Goal: Task Accomplishment & Management: Use online tool/utility

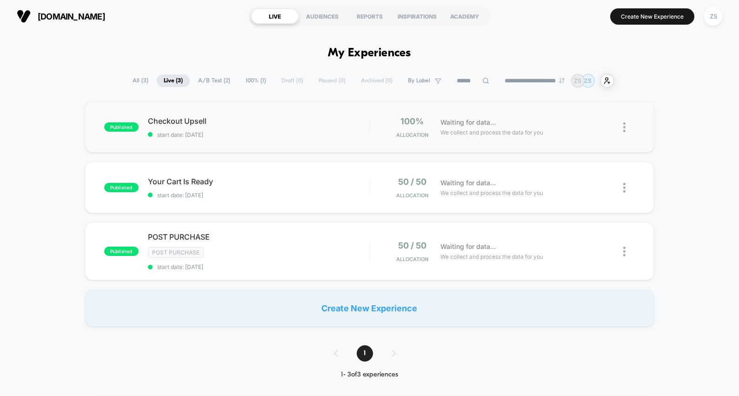
click at [323, 142] on div "published Checkout Upsell start date: 8/28/2025 100% Allocation Waiting for dat…" at bounding box center [369, 126] width 569 height 51
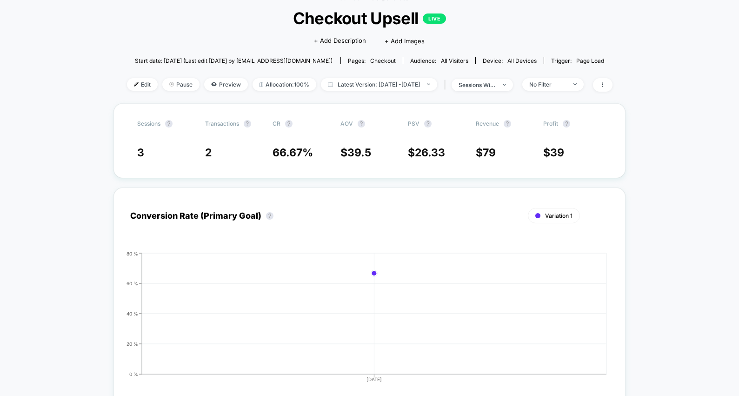
scroll to position [50, 0]
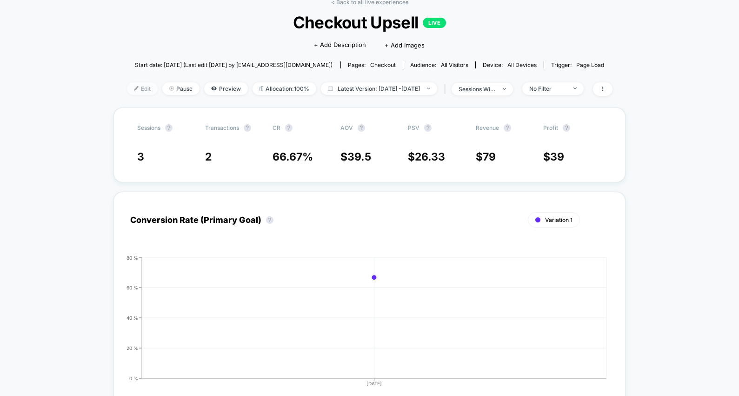
click at [134, 86] on img at bounding box center [136, 88] width 5 height 5
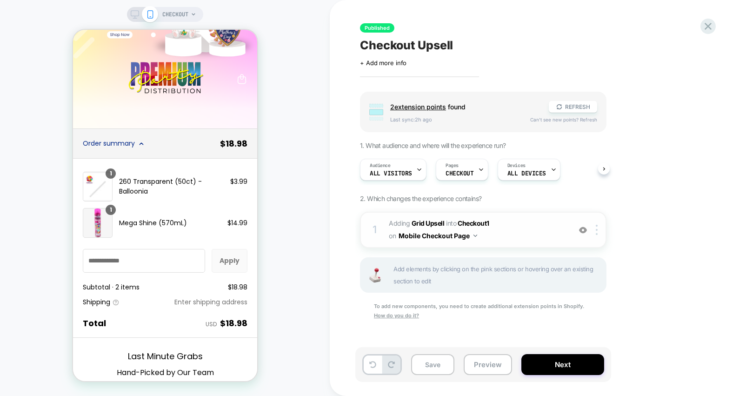
click at [484, 236] on span "#_loomi_addon_1756405553534 Adding Grid Upsell INTO Checkout1 Checkout1 on Mobi…" at bounding box center [477, 229] width 177 height 25
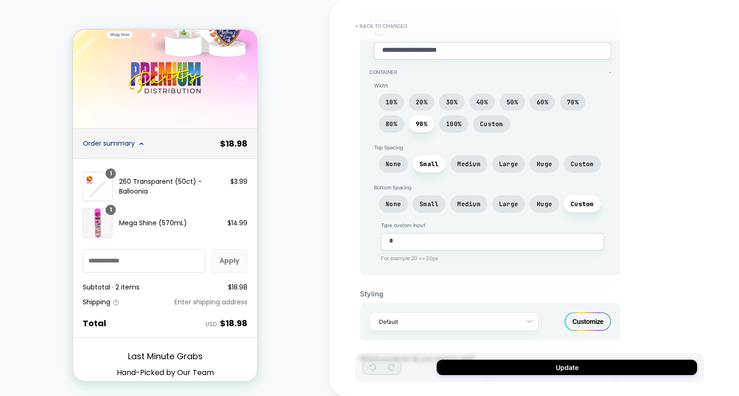
scroll to position [278, 0]
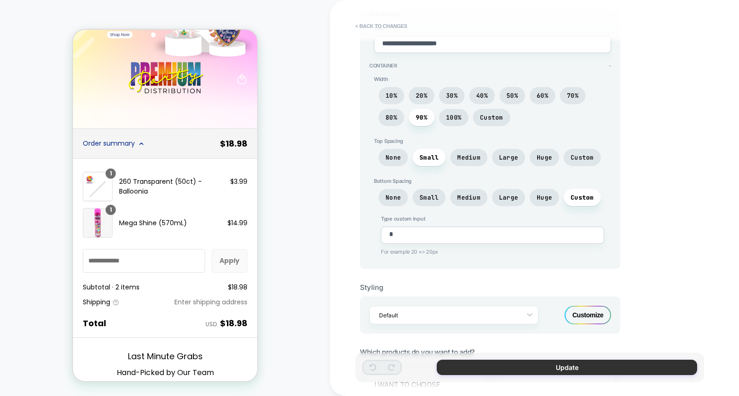
click at [507, 366] on button "Update" at bounding box center [567, 366] width 260 height 15
type textarea "*"
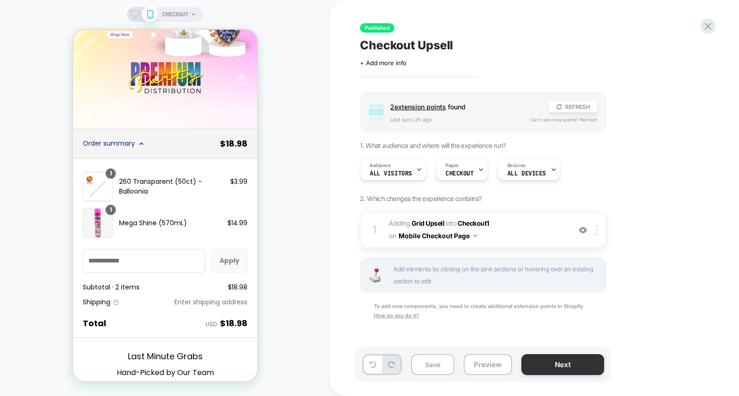
click at [571, 361] on button "Next" at bounding box center [562, 364] width 83 height 21
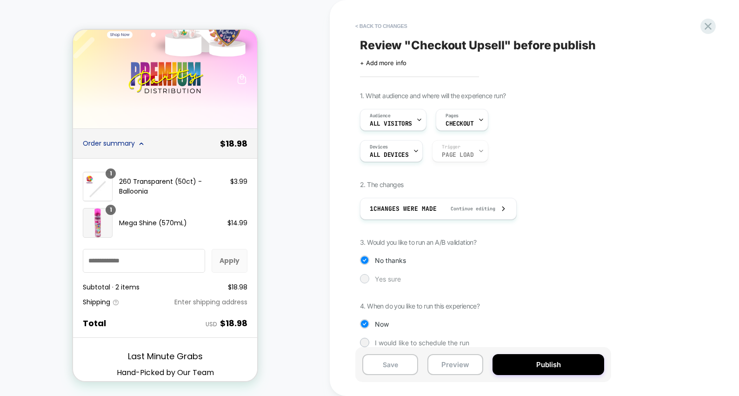
scroll to position [11, 0]
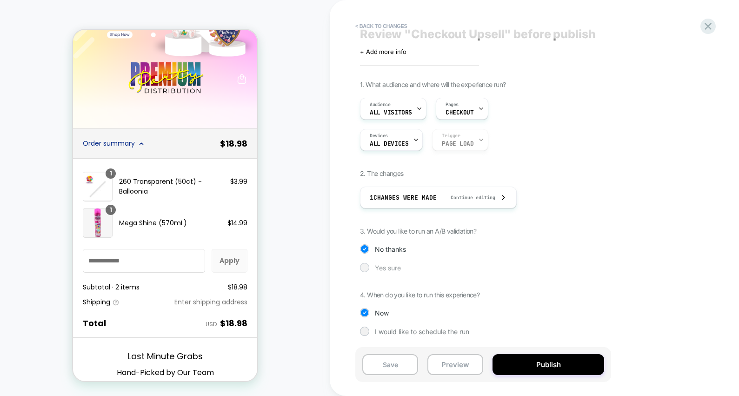
click at [383, 267] on span "Yes sure" at bounding box center [388, 268] width 26 height 8
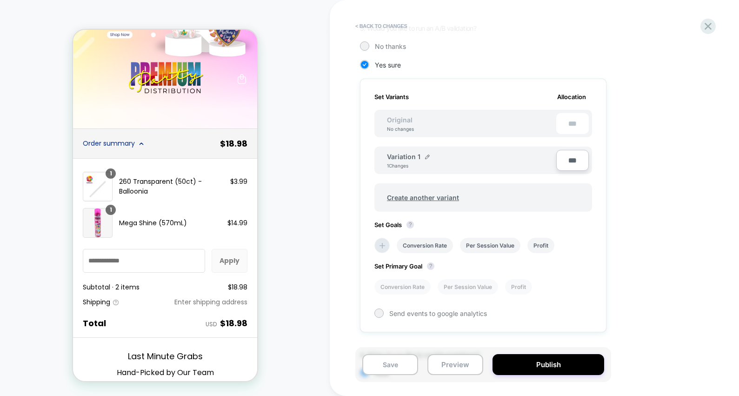
scroll to position [210, 0]
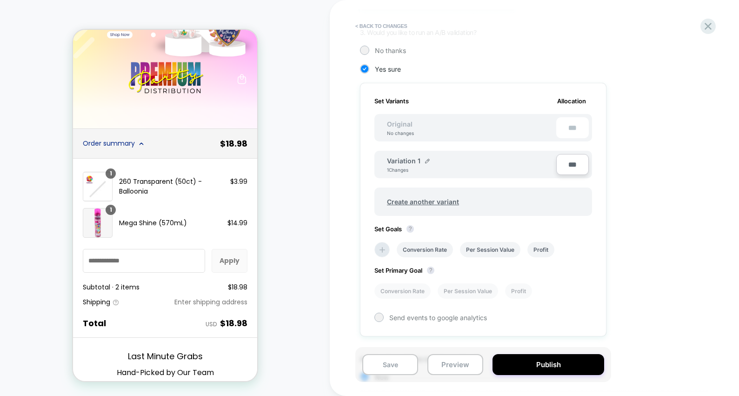
click at [562, 124] on div "***" at bounding box center [572, 127] width 33 height 21
click at [400, 169] on div "1 Changes" at bounding box center [401, 170] width 28 height 6
click at [574, 169] on input "***" at bounding box center [572, 164] width 33 height 21
click at [486, 227] on div "Set Goals ? Conversion Rate Per Session Value Profit" at bounding box center [483, 241] width 218 height 32
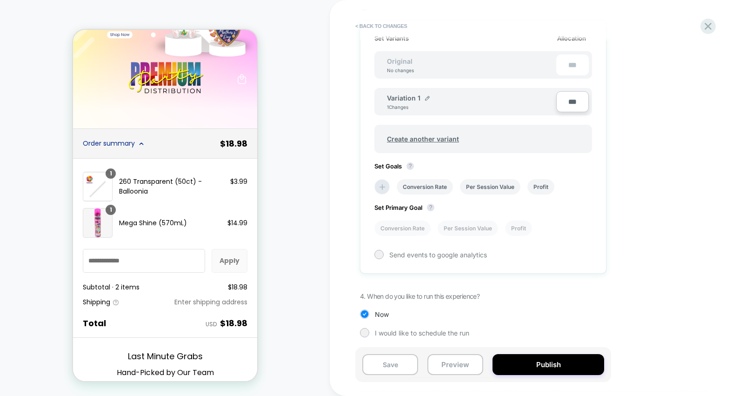
scroll to position [274, 0]
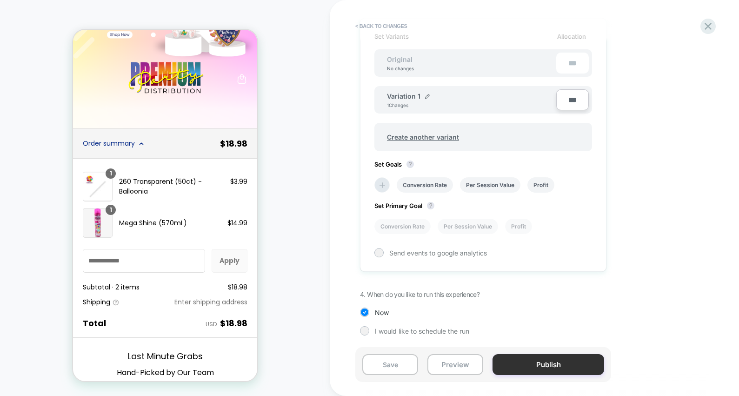
click at [546, 364] on button "Publish" at bounding box center [548, 364] width 112 height 21
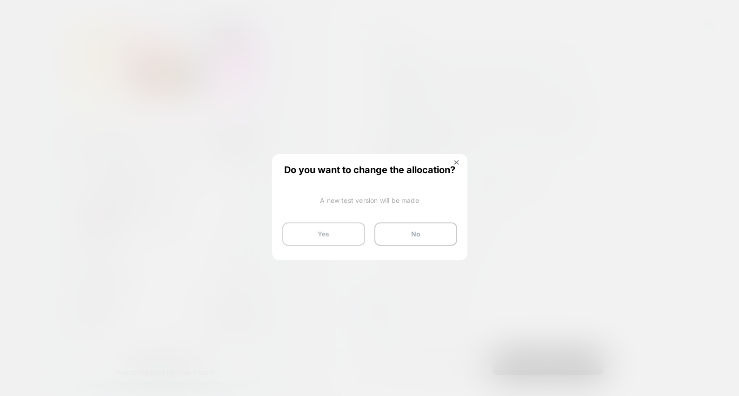
click at [338, 231] on button "Yes" at bounding box center [323, 233] width 83 height 23
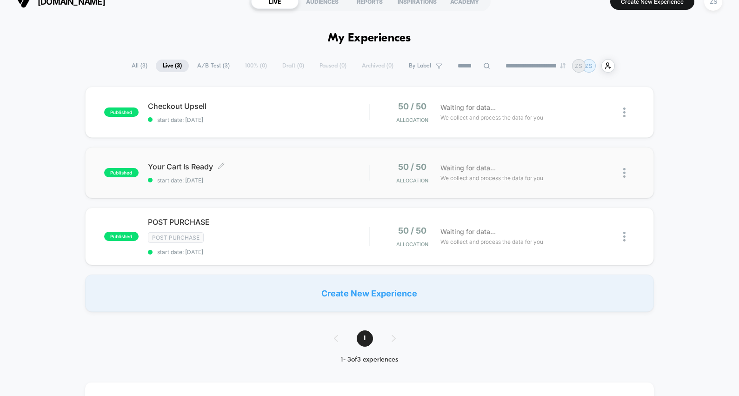
scroll to position [12, 0]
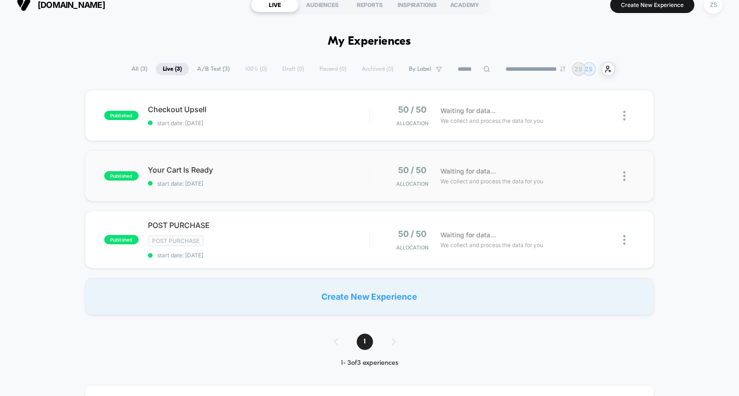
click at [319, 187] on div "published Your Cart Is Ready start date: 8/28/2025 50 / 50 Allocation Waiting f…" at bounding box center [369, 175] width 569 height 51
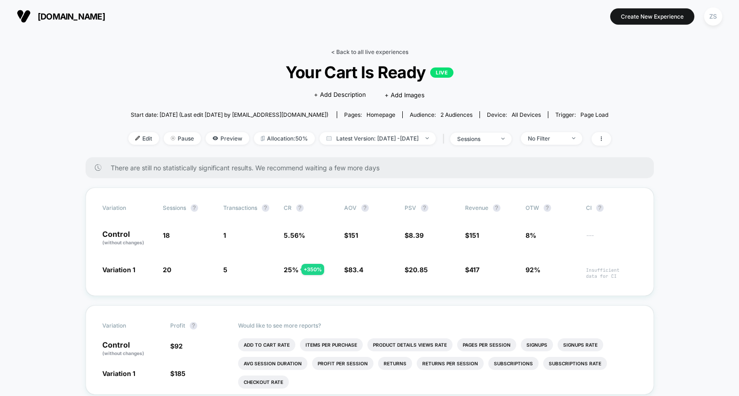
click at [344, 53] on link "< Back to all live experiences" at bounding box center [369, 51] width 77 height 7
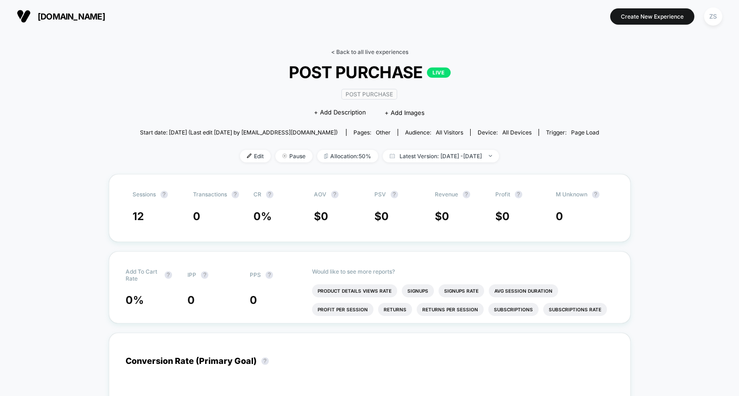
click at [354, 53] on link "< Back to all live experiences" at bounding box center [369, 51] width 77 height 7
